Goal: Task Accomplishment & Management: Manage account settings

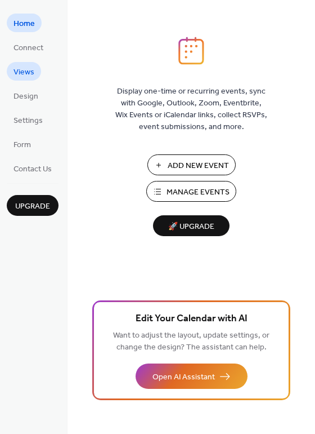
click at [22, 75] on span "Views" at bounding box center [24, 72] width 21 height 12
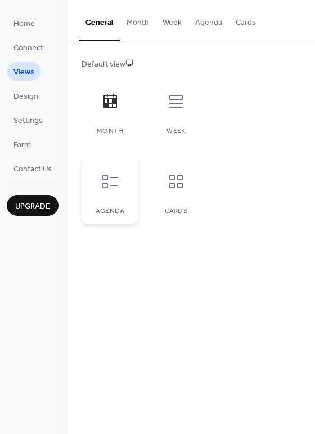
click at [105, 178] on icon at bounding box center [110, 181] width 18 height 18
click at [207, 24] on button "Agenda" at bounding box center [209, 20] width 41 height 40
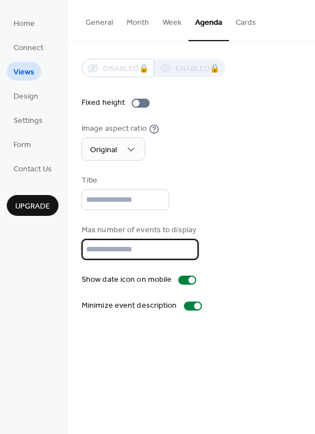
drag, startPoint x: 113, startPoint y: 243, endPoint x: 53, endPoint y: 242, distance: 59.7
click at [53, 242] on div "Home Connect Views Design Settings Form Contact Us Upgrade Views Upgrade Genera…" at bounding box center [157, 217] width 315 height 434
type input "*"
click at [274, 204] on div "Title" at bounding box center [192, 192] width 220 height 35
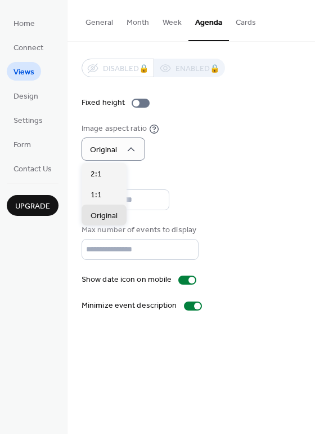
click at [216, 159] on div "Image aspect ratio Original" at bounding box center [192, 142] width 220 height 38
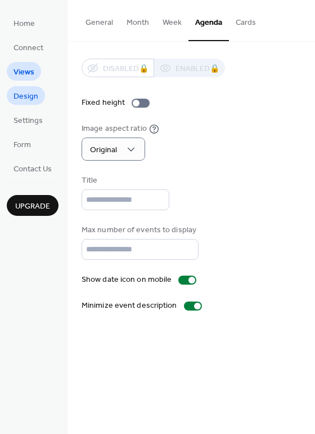
click at [21, 91] on span "Design" at bounding box center [26, 97] width 25 height 12
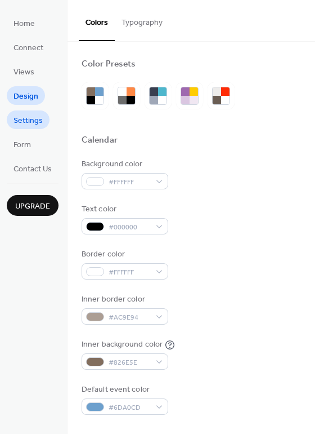
click at [25, 119] on span "Settings" at bounding box center [28, 121] width 29 height 12
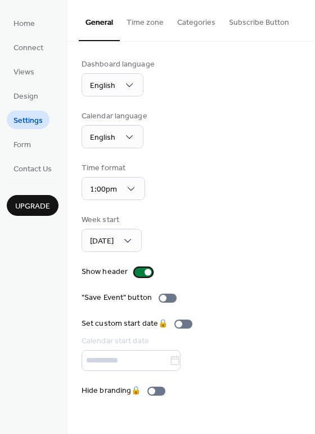
click at [142, 270] on div at bounding box center [144, 271] width 18 height 9
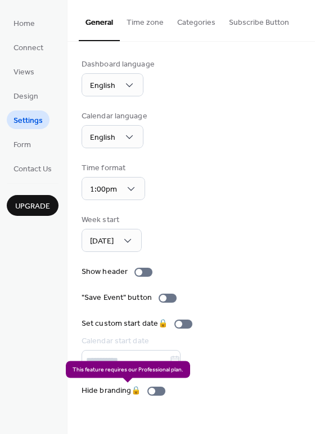
click at [157, 389] on div "Hide branding 🔒" at bounding box center [126, 391] width 88 height 12
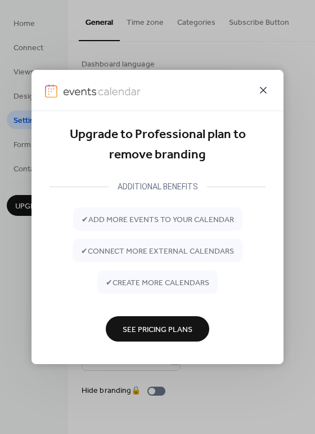
click at [262, 90] on icon at bounding box center [263, 90] width 7 height 7
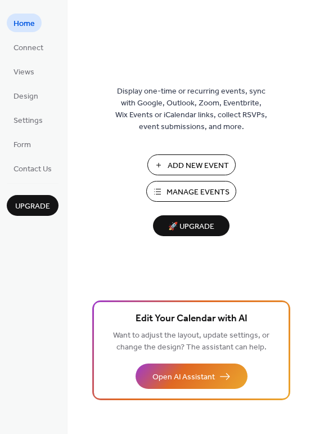
click at [189, 193] on span "Manage Events" at bounding box center [198, 192] width 63 height 12
click at [24, 95] on span "Design" at bounding box center [26, 97] width 25 height 12
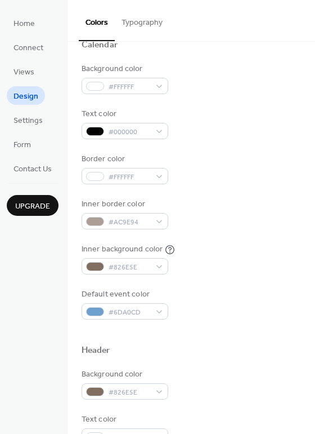
scroll to position [113, 0]
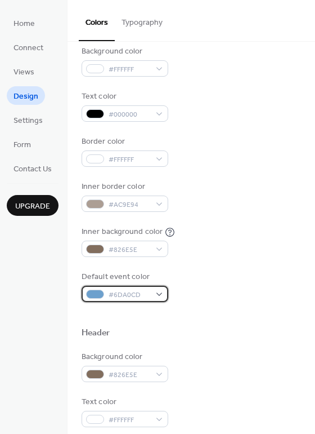
click at [116, 293] on span "#6DA0CD" at bounding box center [130, 295] width 42 height 12
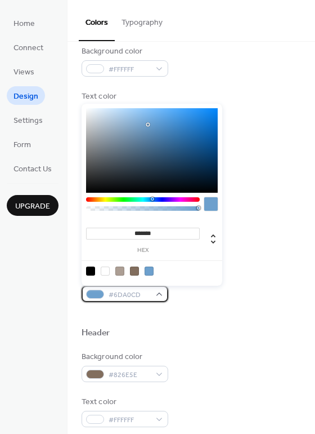
click at [96, 294] on div at bounding box center [95, 293] width 18 height 9
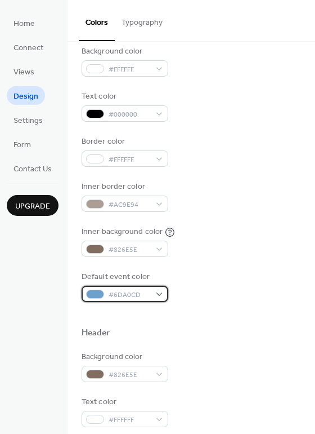
click at [99, 297] on div at bounding box center [95, 293] width 18 height 9
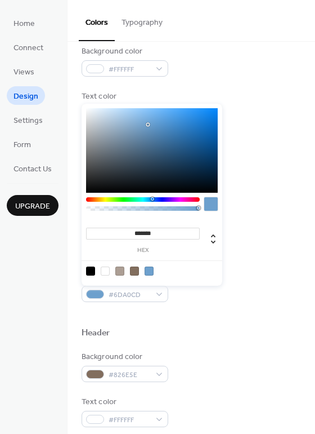
type input "***"
drag, startPoint x: 198, startPoint y: 207, endPoint x: 51, endPoint y: 198, distance: 146.6
click at [51, 198] on body "Home Connect Views Design Settings Form Contact Us Upgrade Design Upgrade Color…" at bounding box center [157, 217] width 315 height 434
type input "*"
drag, startPoint x: 88, startPoint y: 207, endPoint x: 229, endPoint y: 209, distance: 140.8
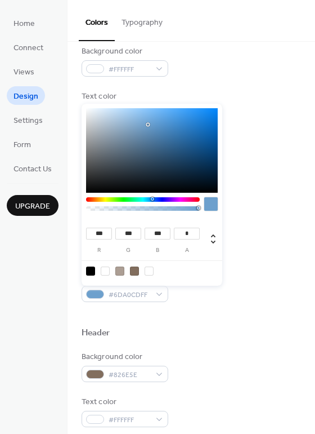
click at [229, 209] on body "Home Connect Views Design Settings Form Contact Us Upgrade Design Upgrade Color…" at bounding box center [157, 217] width 315 height 434
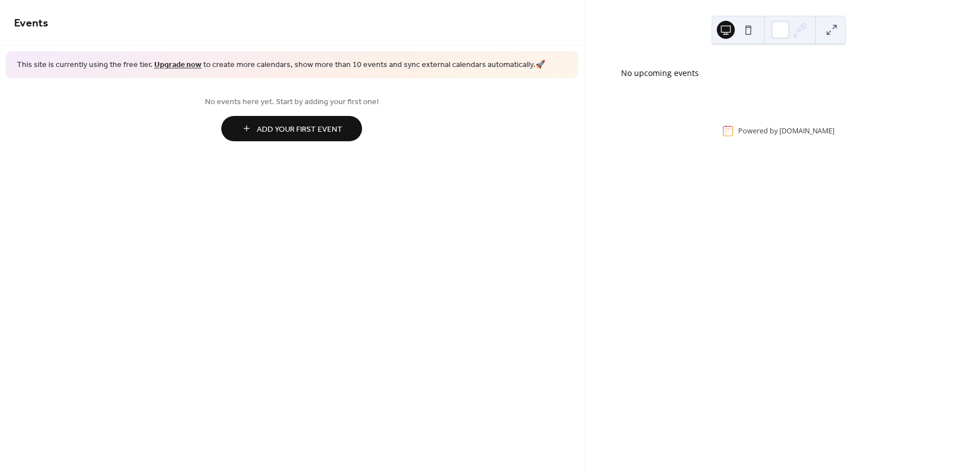
click at [280, 130] on span "Add Your First Event" at bounding box center [300, 129] width 86 height 12
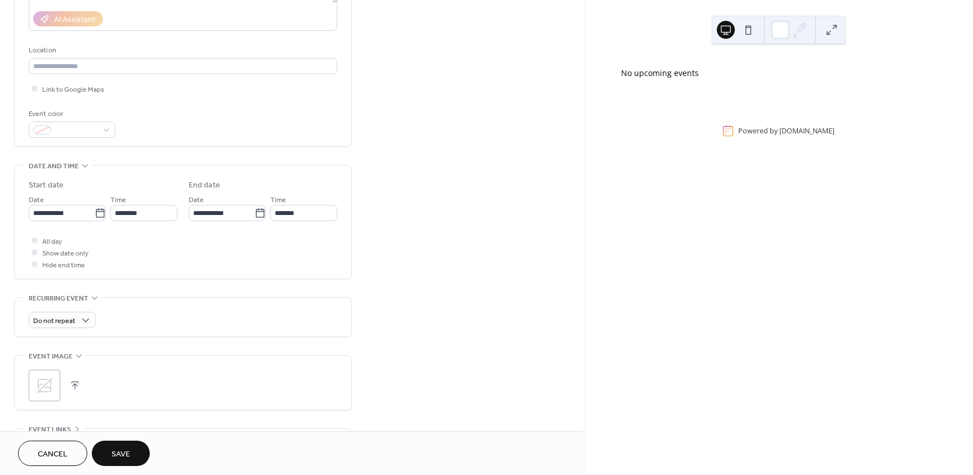
scroll to position [225, 0]
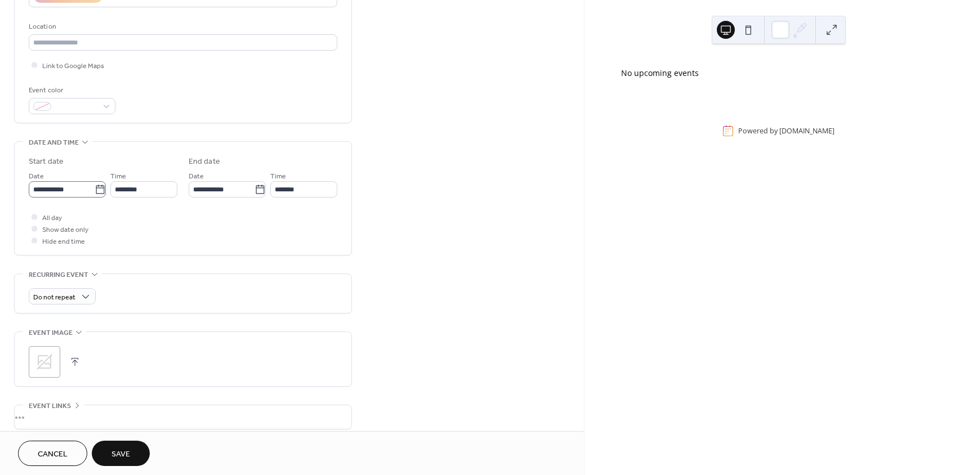
type input "**********"
click at [59, 190] on input "**********" at bounding box center [62, 189] width 66 height 16
click at [119, 323] on td "2" at bounding box center [118, 325] width 18 height 16
type input "**********"
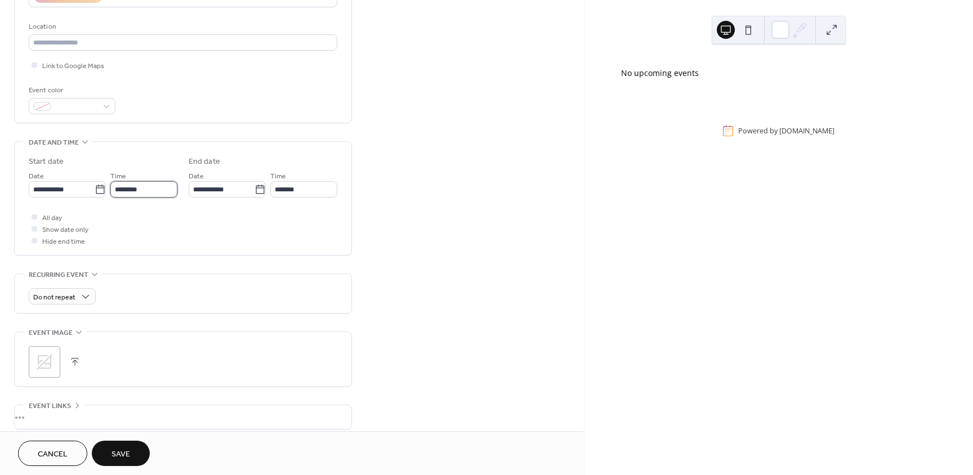
click at [122, 189] on input "********" at bounding box center [143, 189] width 67 height 16
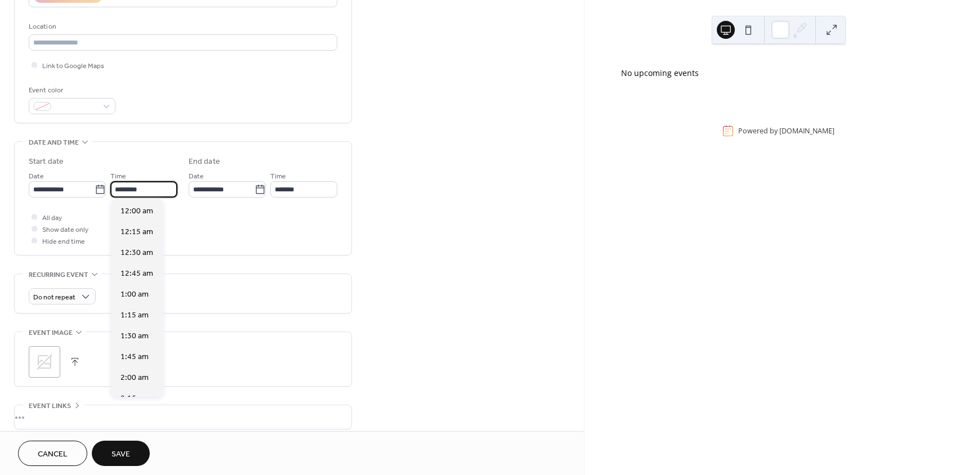
click at [122, 189] on input "********" at bounding box center [143, 189] width 67 height 16
click at [130, 379] on span "2:00 pm" at bounding box center [134, 378] width 29 height 12
type input "*******"
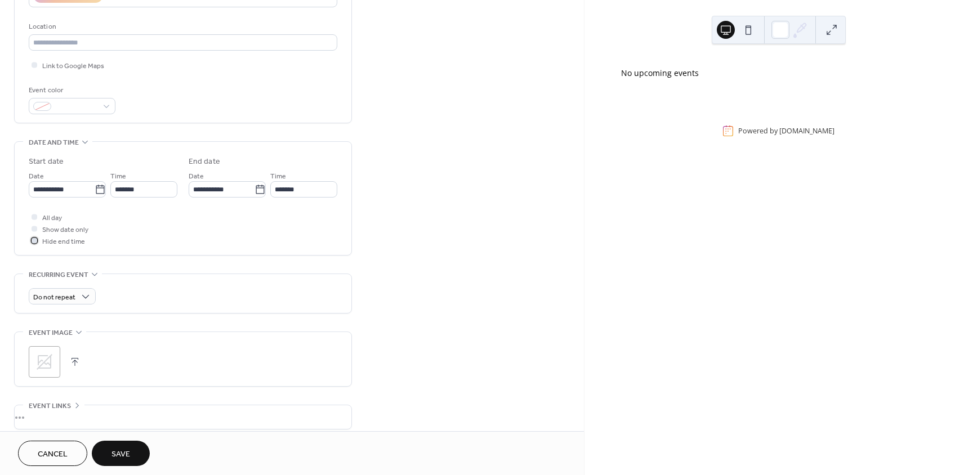
click at [34, 241] on div at bounding box center [35, 241] width 6 height 6
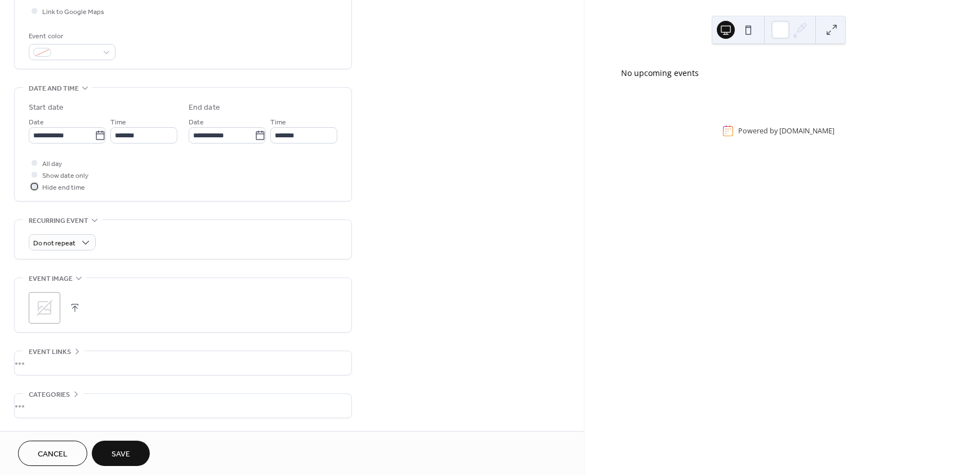
scroll to position [320, 0]
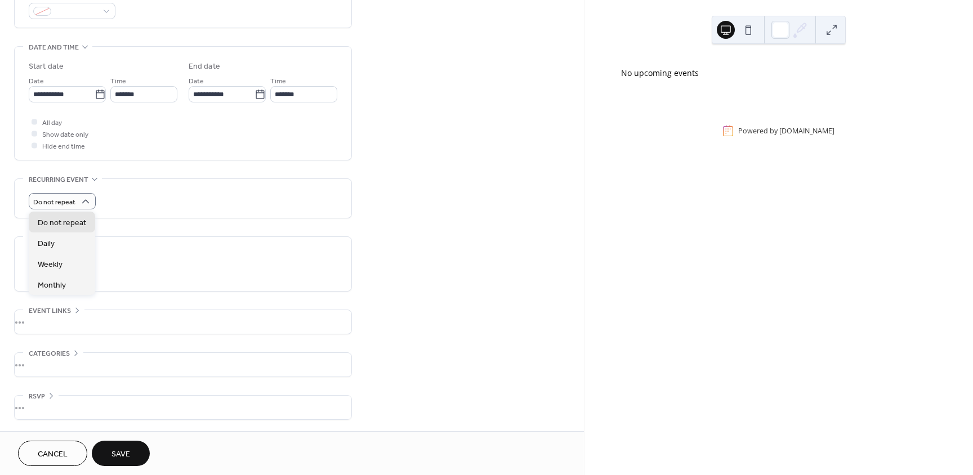
click at [411, 175] on div "**********" at bounding box center [292, 86] width 584 height 689
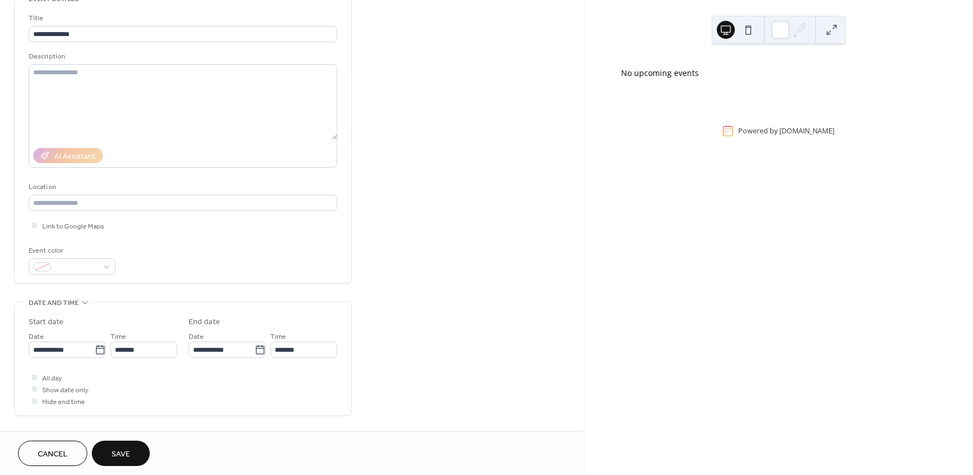
scroll to position [0, 0]
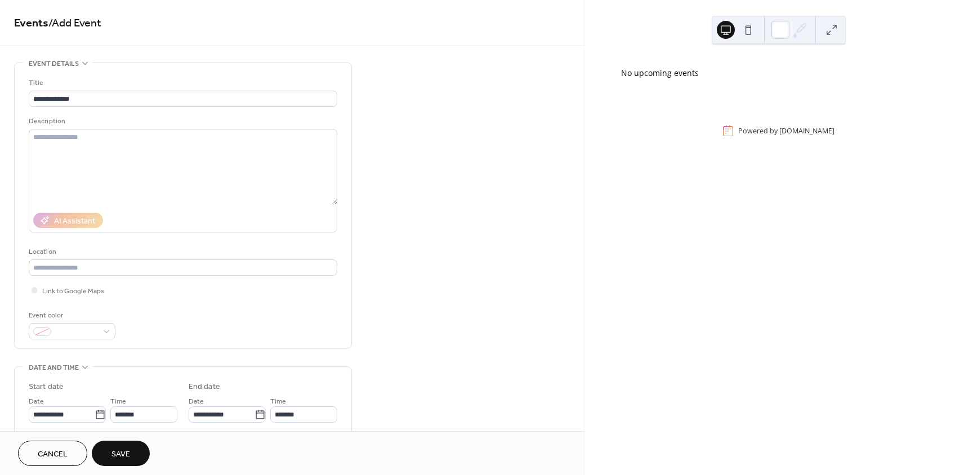
click at [119, 454] on span "Save" at bounding box center [120, 455] width 19 height 12
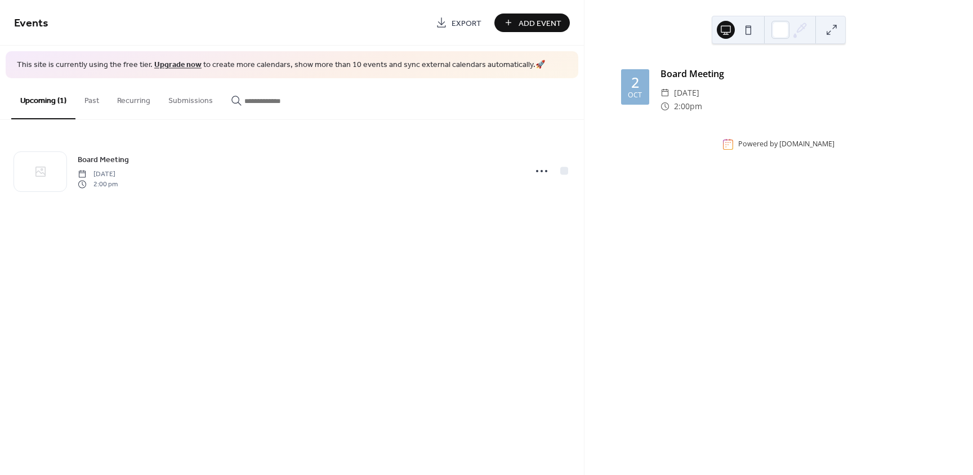
click at [531, 23] on span "Add Event" at bounding box center [540, 23] width 43 height 12
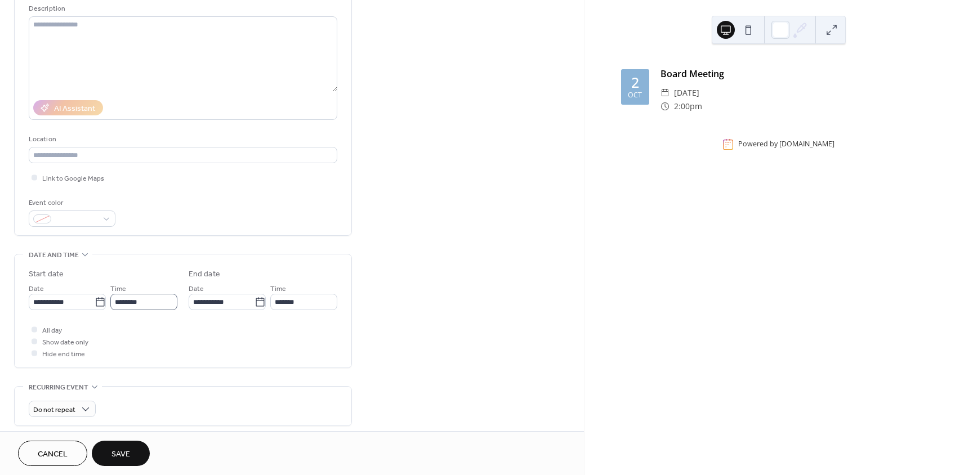
scroll to position [1, 0]
type input "**********"
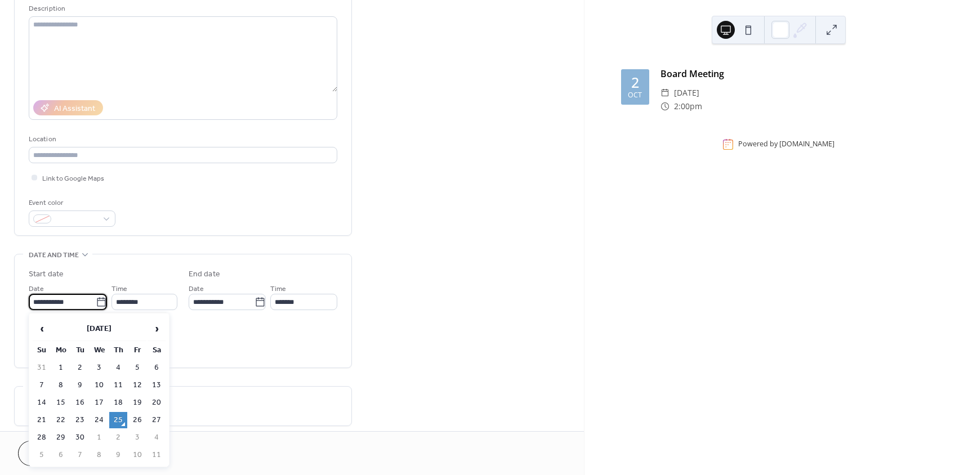
click at [60, 302] on input "**********" at bounding box center [62, 302] width 67 height 16
click at [158, 329] on span "›" at bounding box center [156, 329] width 17 height 23
click at [118, 419] on td "20" at bounding box center [118, 420] width 18 height 16
type input "**********"
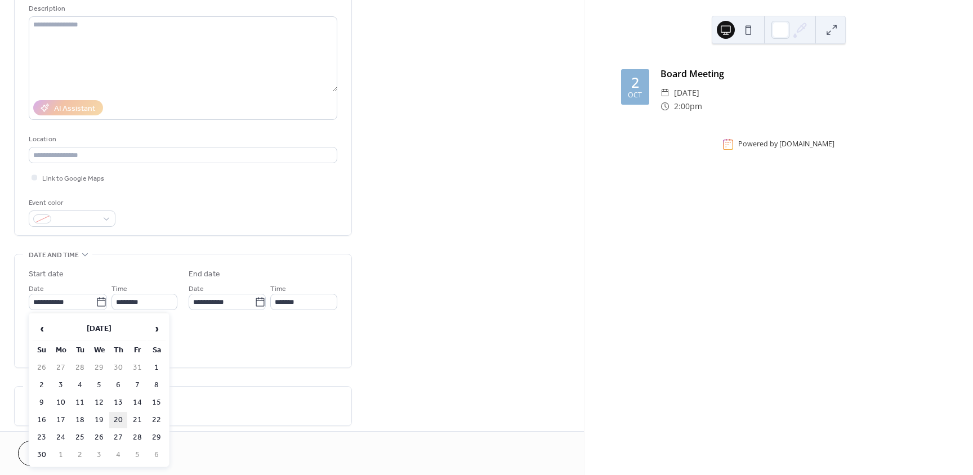
type input "**********"
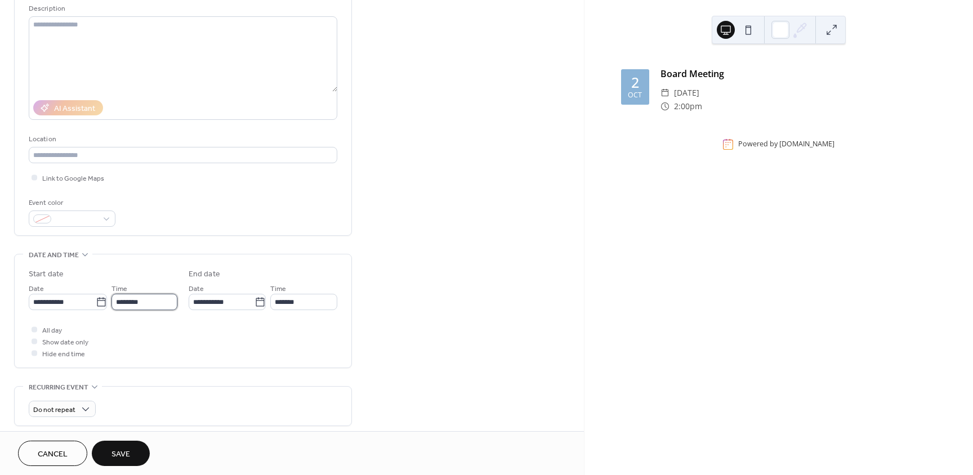
click at [129, 301] on input "********" at bounding box center [144, 302] width 66 height 16
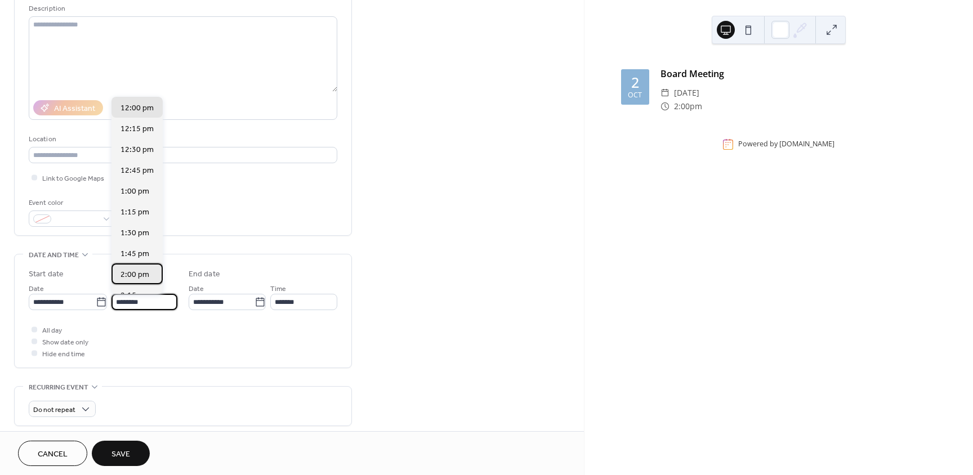
scroll to position [0, 0]
click at [134, 278] on span "2:00 pm" at bounding box center [134, 275] width 29 height 12
type input "*******"
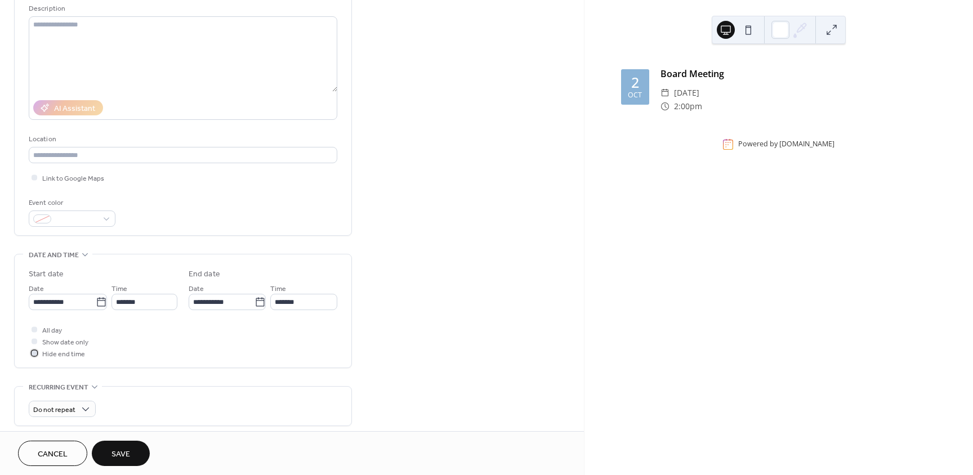
click at [37, 352] on div at bounding box center [35, 353] width 6 height 6
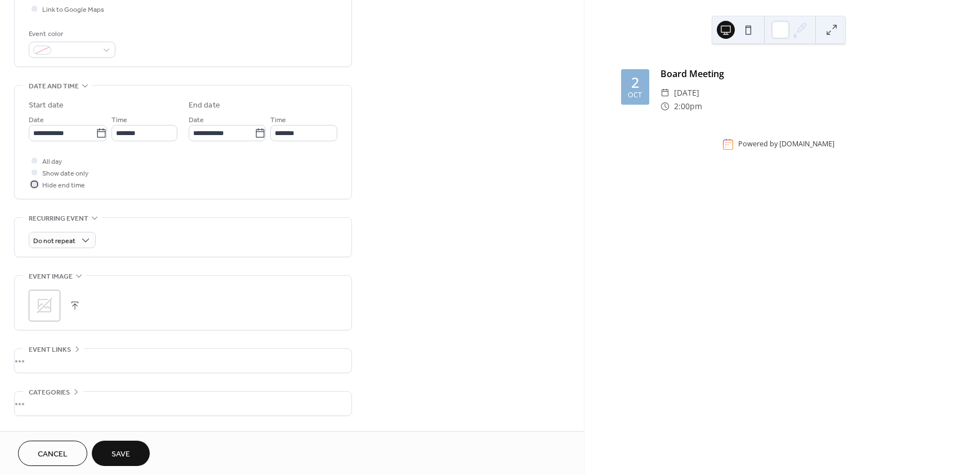
scroll to position [320, 0]
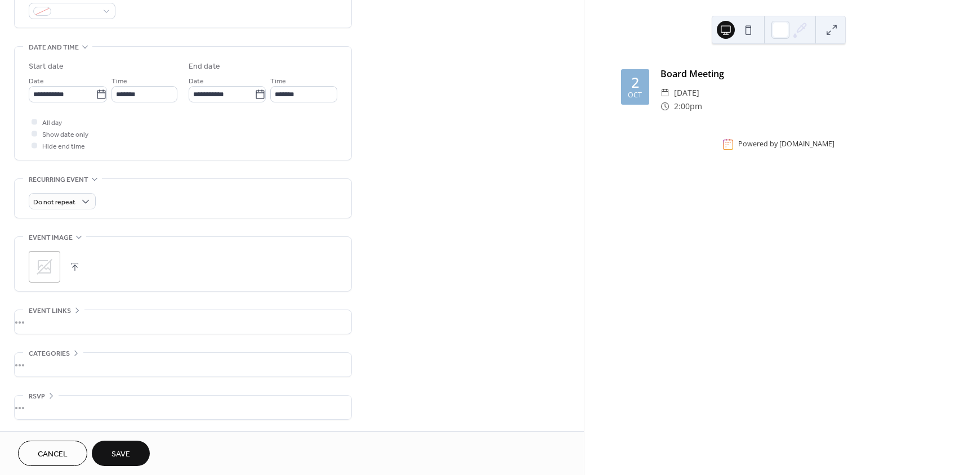
click at [117, 453] on span "Save" at bounding box center [120, 455] width 19 height 12
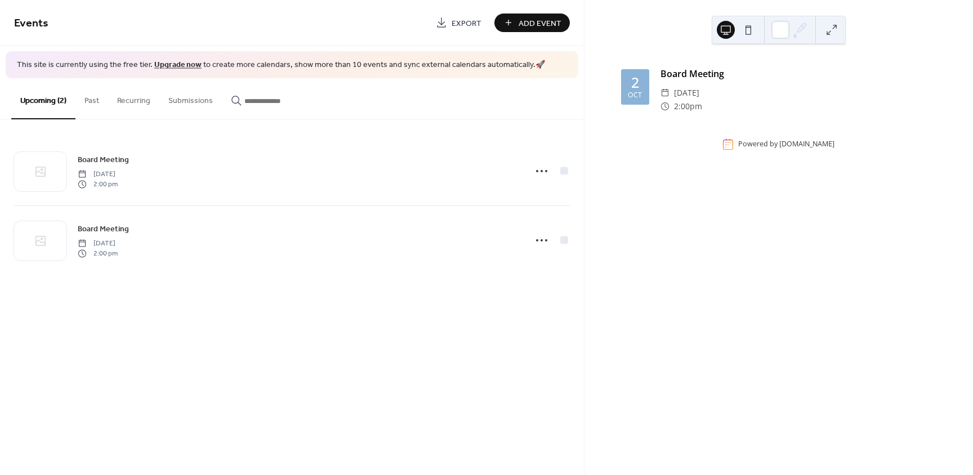
click at [748, 31] on button at bounding box center [748, 30] width 18 height 18
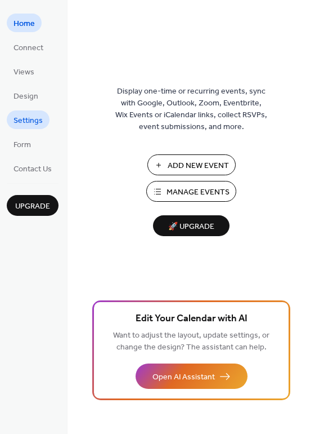
click at [24, 120] on span "Settings" at bounding box center [28, 121] width 29 height 12
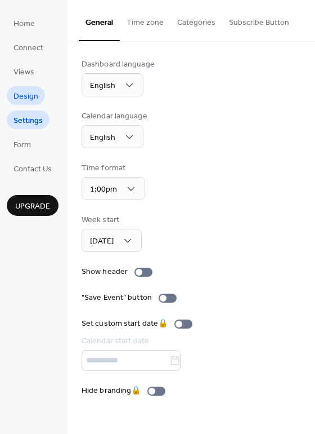
click at [26, 93] on span "Design" at bounding box center [26, 97] width 25 height 12
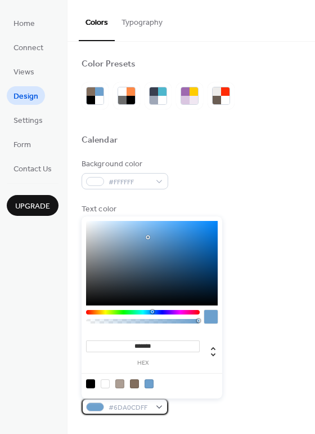
click at [93, 408] on div at bounding box center [95, 406] width 18 height 9
drag, startPoint x: 163, startPoint y: 343, endPoint x: 131, endPoint y: 340, distance: 32.2
click at [131, 340] on input "*******" at bounding box center [143, 346] width 114 height 12
paste input
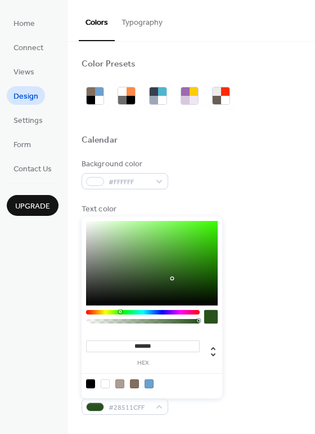
type input "*******"
click at [254, 321] on div "Inner border color #AC9E94" at bounding box center [192, 308] width 220 height 31
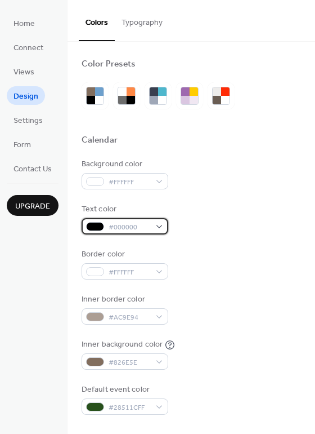
click at [158, 225] on div "#000000" at bounding box center [125, 226] width 87 height 16
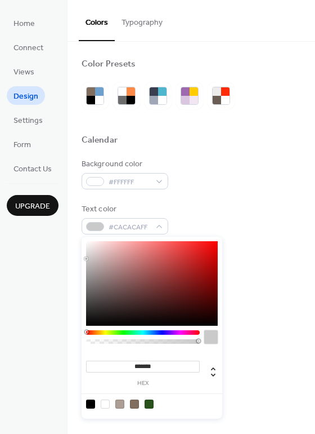
type input "*******"
drag, startPoint x: 86, startPoint y: 325, endPoint x: 72, endPoint y: 209, distance: 116.3
click at [72, 209] on body "Home Connect Views Design Settings Form Contact Us Upgrade Design Upgrade Color…" at bounding box center [157, 217] width 315 height 434
click at [221, 209] on div "Text color #FFFFFFFF" at bounding box center [192, 218] width 220 height 31
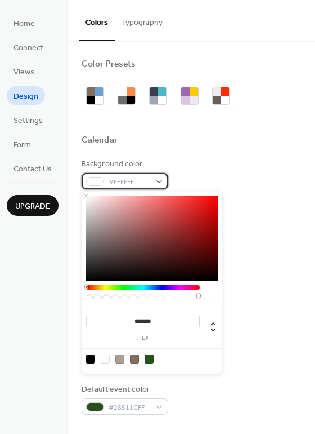
click at [92, 182] on div at bounding box center [95, 181] width 18 height 9
type input "***"
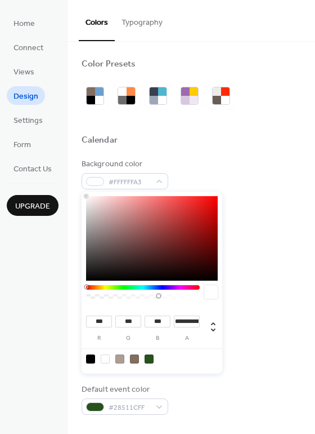
type input "*"
drag, startPoint x: 198, startPoint y: 296, endPoint x: 49, endPoint y: 289, distance: 149.3
click at [49, 289] on body "Home Connect Views Design Settings Form Contact Us Upgrade Design Upgrade Color…" at bounding box center [157, 217] width 315 height 434
click at [255, 224] on div "Text color #FFFFFFFF" at bounding box center [192, 218] width 220 height 31
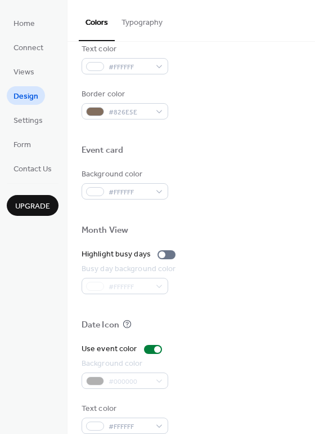
scroll to position [482, 0]
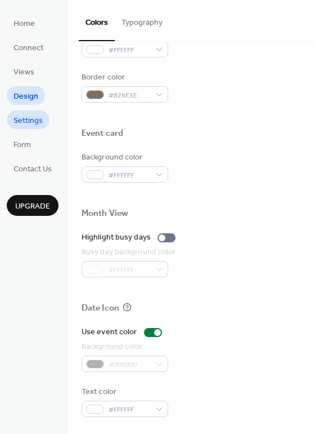
click at [29, 118] on span "Settings" at bounding box center [28, 121] width 29 height 12
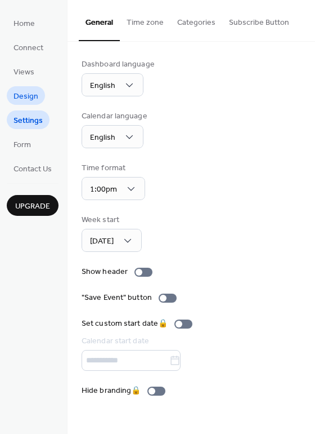
click at [26, 96] on span "Design" at bounding box center [26, 97] width 25 height 12
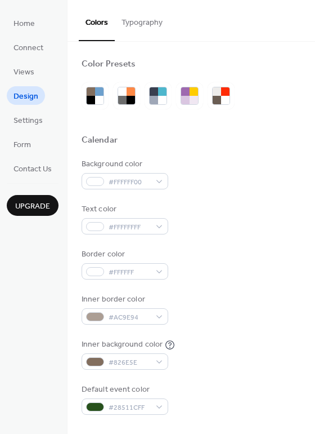
click at [140, 22] on button "Typography" at bounding box center [142, 20] width 55 height 40
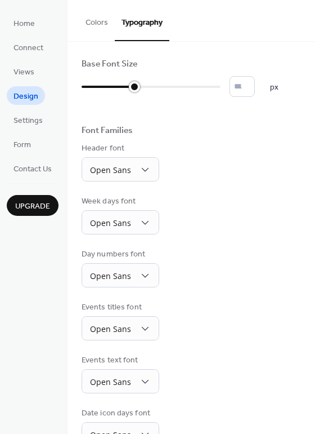
type input "**"
drag, startPoint x: 87, startPoint y: 86, endPoint x: 120, endPoint y: 85, distance: 33.2
click at [120, 85] on div at bounding box center [118, 86] width 11 height 11
click at [195, 168] on div "Header font Open Sans" at bounding box center [192, 161] width 220 height 39
click at [22, 72] on span "Views" at bounding box center [24, 72] width 21 height 12
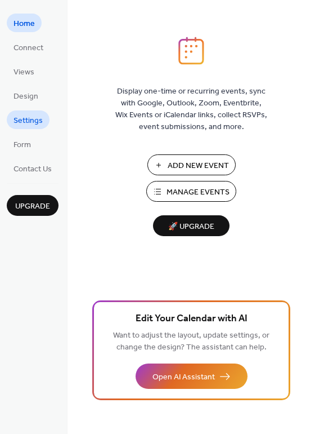
click at [26, 118] on span "Settings" at bounding box center [28, 121] width 29 height 12
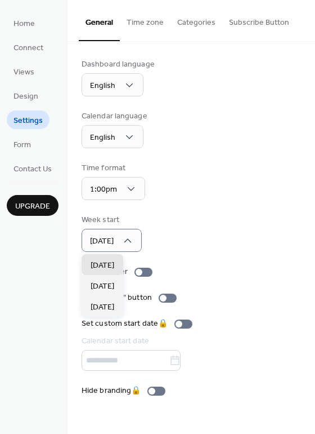
click at [218, 207] on div "Dashboard language English Calendar language English Time format 1:00pm Week st…" at bounding box center [192, 228] width 220 height 338
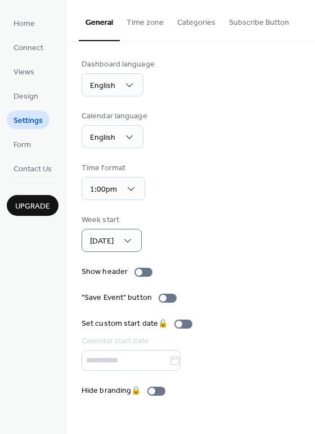
click at [189, 22] on button "Categories" at bounding box center [197, 20] width 52 height 40
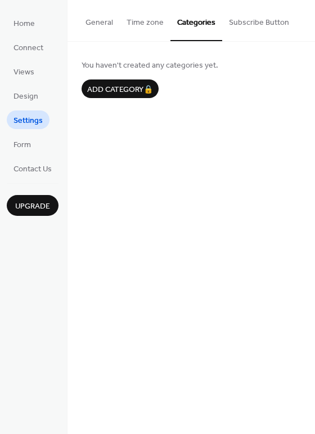
click at [150, 18] on button "Time zone" at bounding box center [145, 20] width 51 height 40
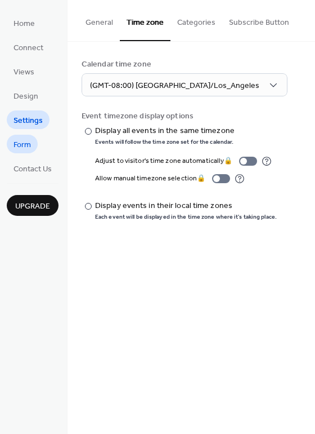
click at [23, 141] on span "Form" at bounding box center [22, 145] width 17 height 12
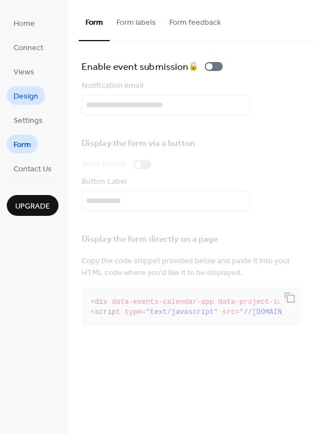
click at [23, 96] on span "Design" at bounding box center [26, 97] width 25 height 12
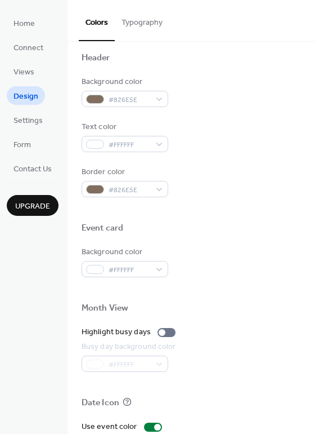
scroll to position [369, 0]
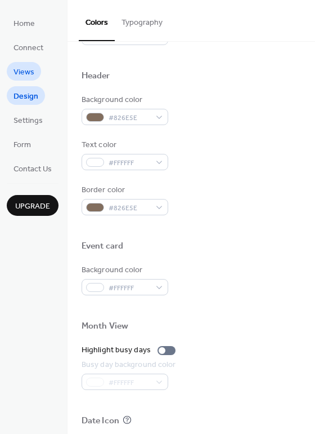
click at [20, 75] on span "Views" at bounding box center [24, 72] width 21 height 12
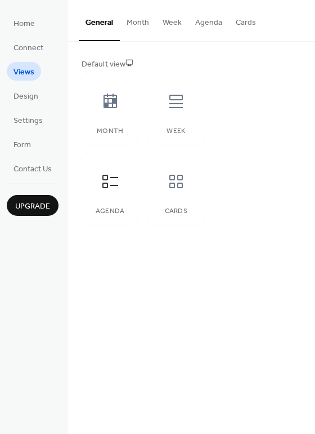
click at [205, 24] on button "Agenda" at bounding box center [209, 20] width 41 height 40
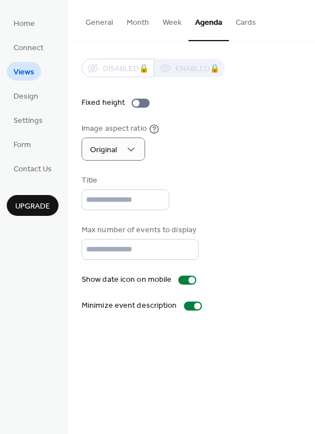
click at [280, 123] on div "Image aspect ratio Original" at bounding box center [192, 142] width 220 height 38
click at [97, 19] on button "General" at bounding box center [99, 20] width 41 height 40
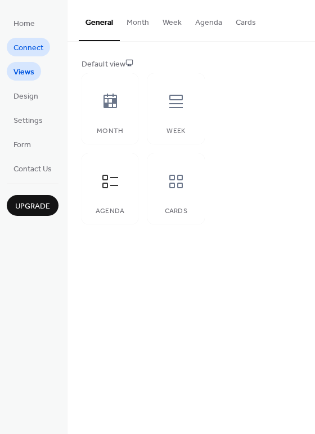
click at [35, 50] on span "Connect" at bounding box center [29, 48] width 30 height 12
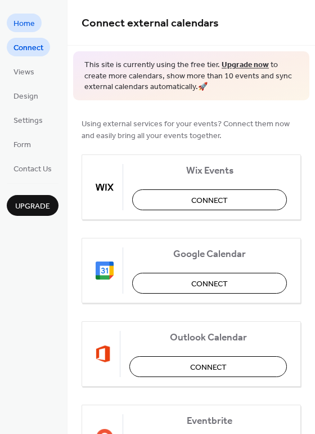
click at [28, 23] on span "Home" at bounding box center [24, 24] width 21 height 12
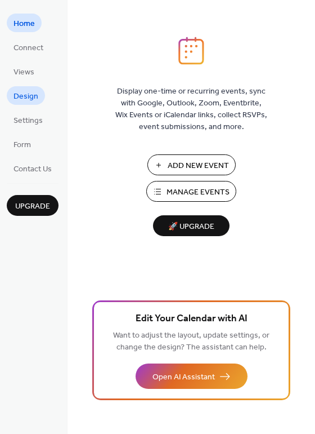
click at [25, 93] on span "Design" at bounding box center [26, 97] width 25 height 12
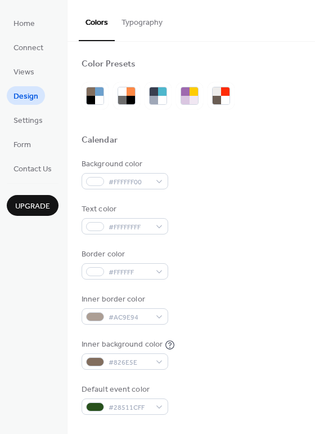
click at [140, 23] on button "Typography" at bounding box center [142, 20] width 55 height 40
